Goal: Information Seeking & Learning: Find specific fact

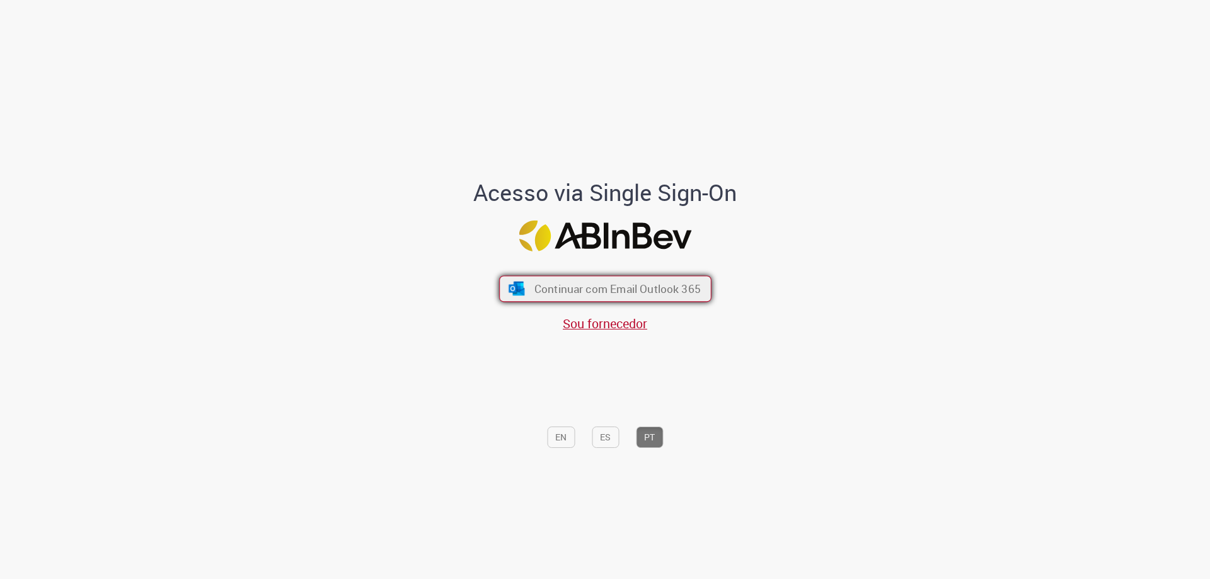
click at [525, 289] on button "Continuar com Email Outlook 365" at bounding box center [605, 289] width 212 height 26
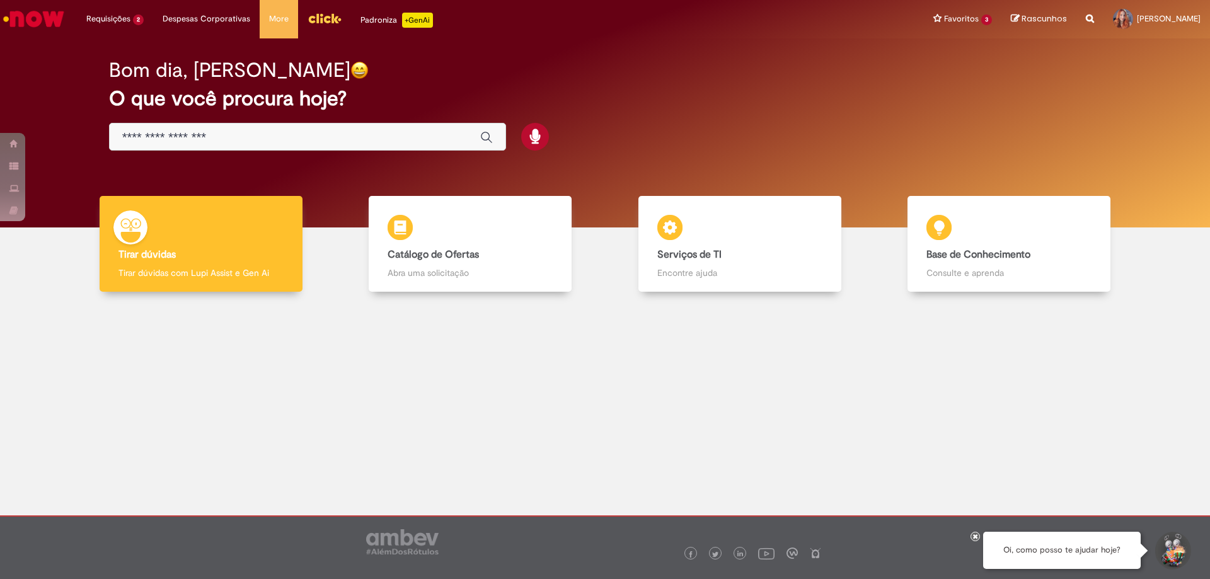
click at [285, 129] on div "Global" at bounding box center [307, 137] width 397 height 28
click at [278, 136] on input "Basta digitar aqui" at bounding box center [294, 137] width 345 height 14
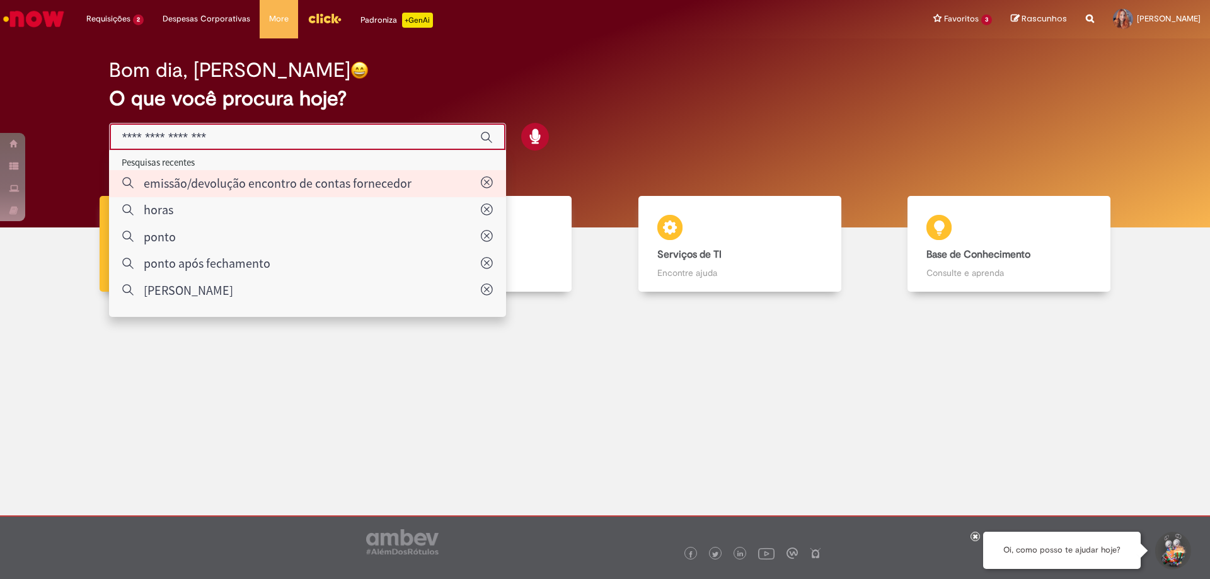
type input "**********"
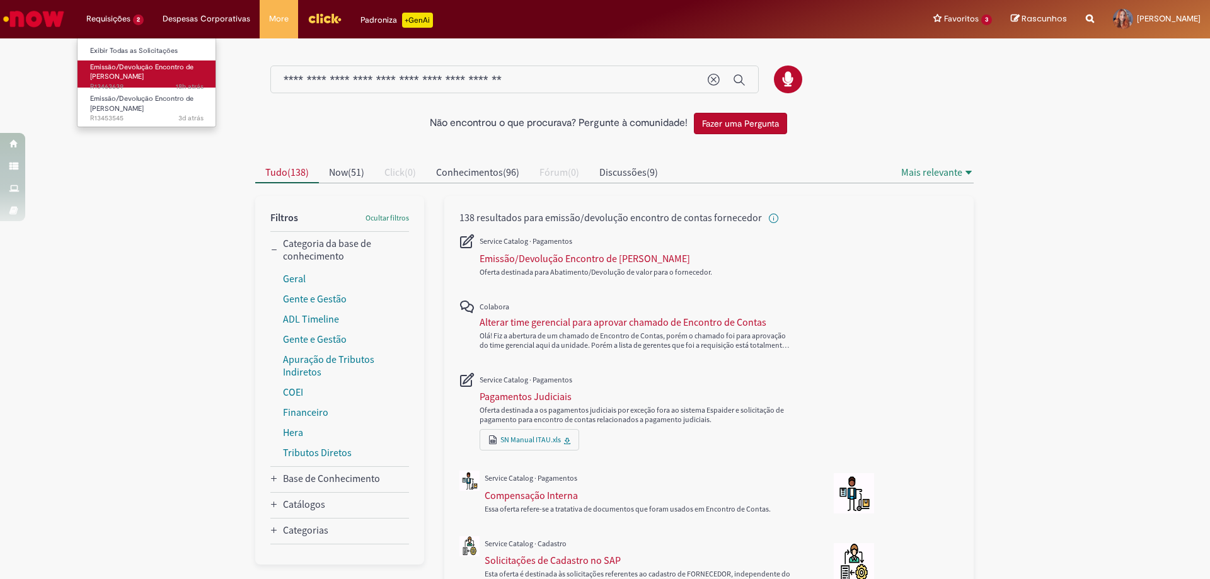
click at [115, 68] on span "Emissão/Devolução Encontro de [PERSON_NAME]" at bounding box center [141, 72] width 103 height 20
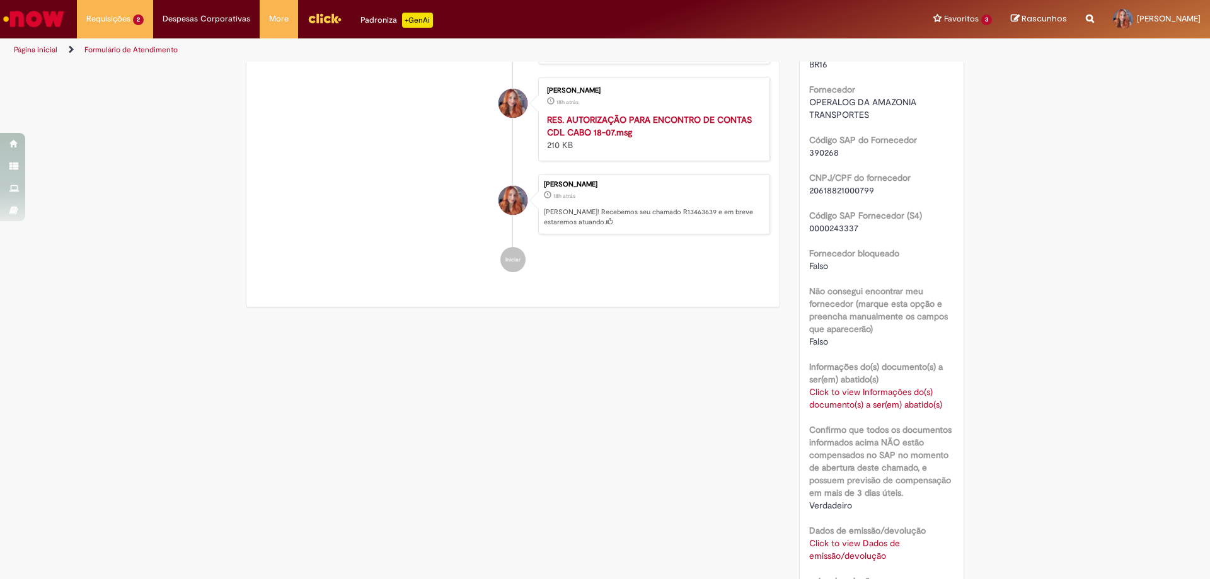
scroll to position [819, 0]
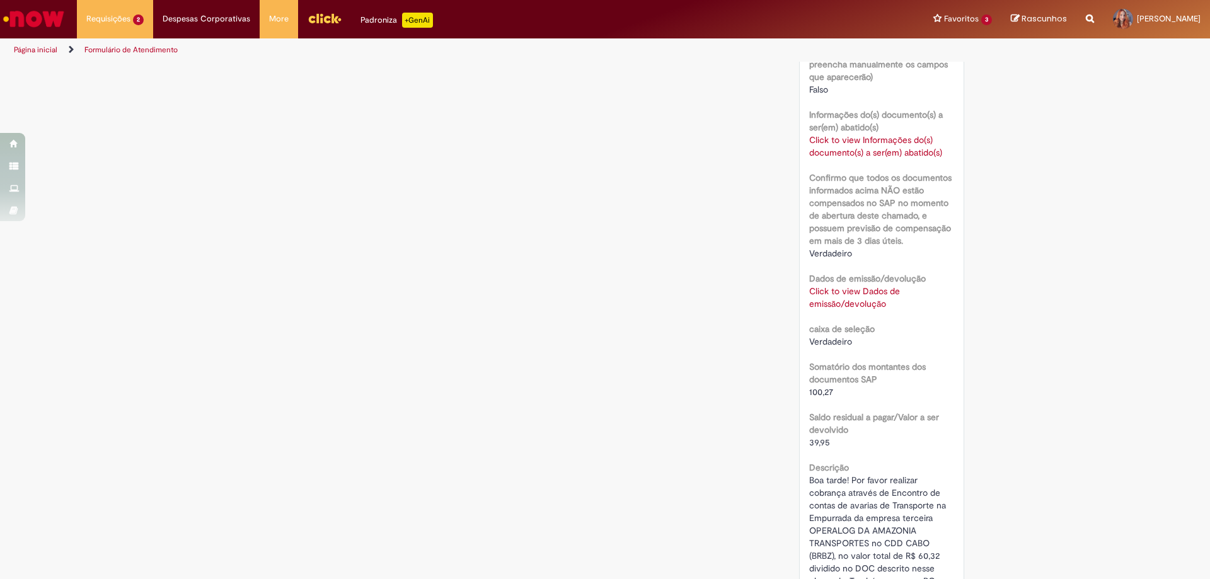
click at [838, 279] on b "Dados de emissão/devolução" at bounding box center [867, 278] width 117 height 11
click at [838, 293] on link "Click to view Dados de emissão/devolução" at bounding box center [854, 297] width 91 height 24
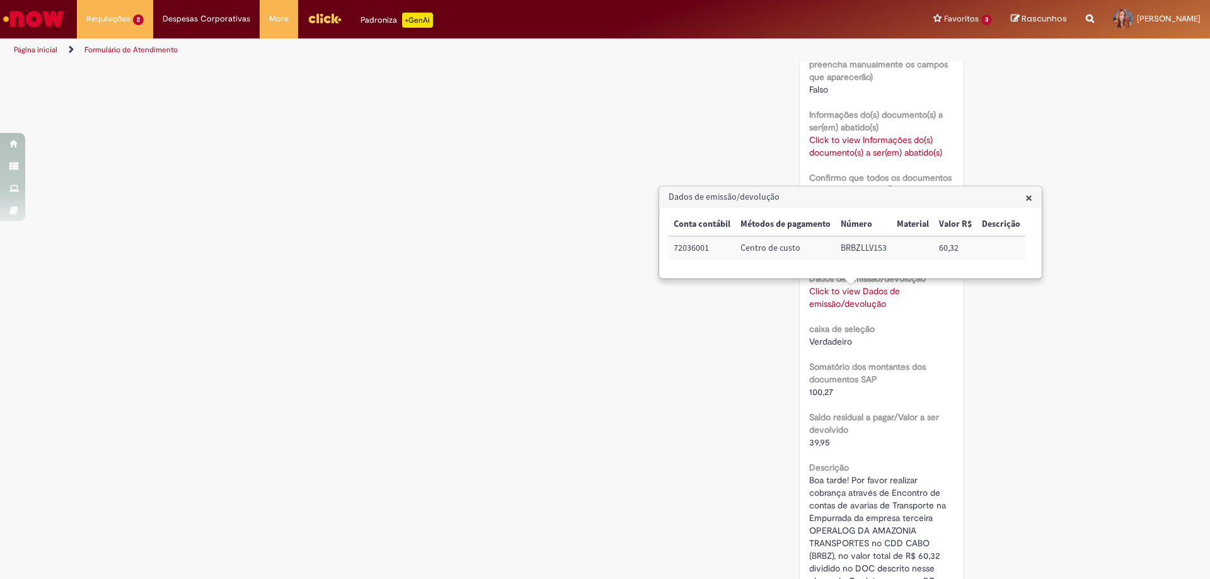
click at [678, 252] on td "72036001" at bounding box center [701, 247] width 67 height 23
copy td "72036001"
click at [856, 249] on td "BRBZLLV153" at bounding box center [863, 247] width 56 height 23
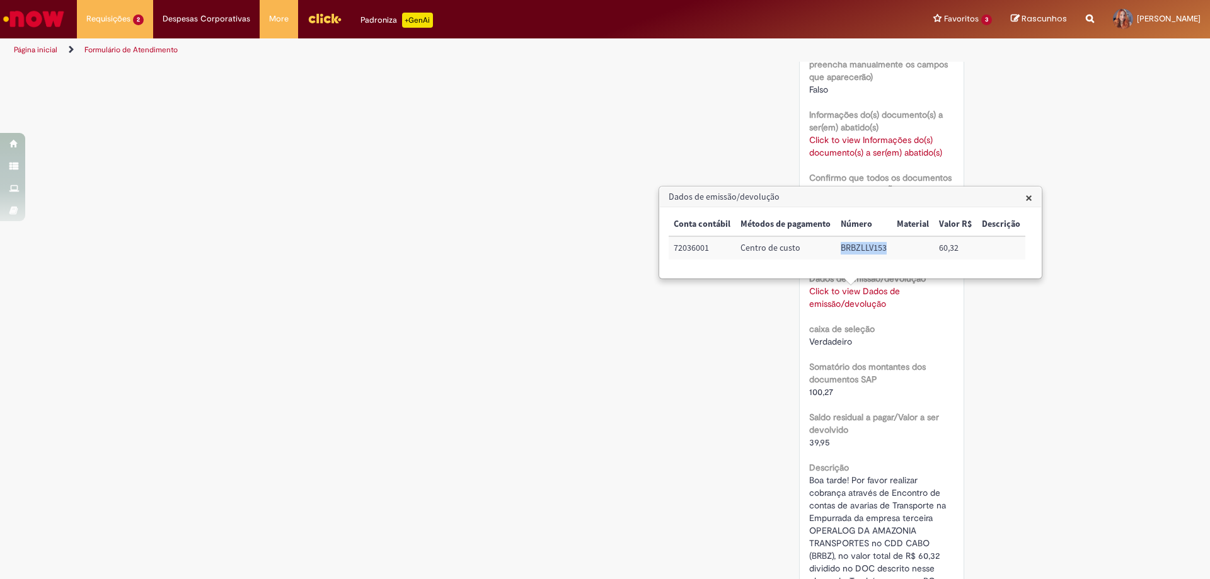
copy td "BRBZLLV153"
click at [534, 270] on div "Verificar Código de Barras Aguardando Aprovação Aguardando atendimento Em andam…" at bounding box center [604, 181] width 737 height 1874
